Goal: Find specific page/section: Find specific page/section

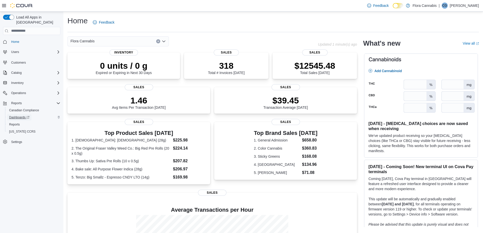
click at [18, 114] on span "Dashboards" at bounding box center [19, 117] width 20 height 6
